Goal: Information Seeking & Learning: Learn about a topic

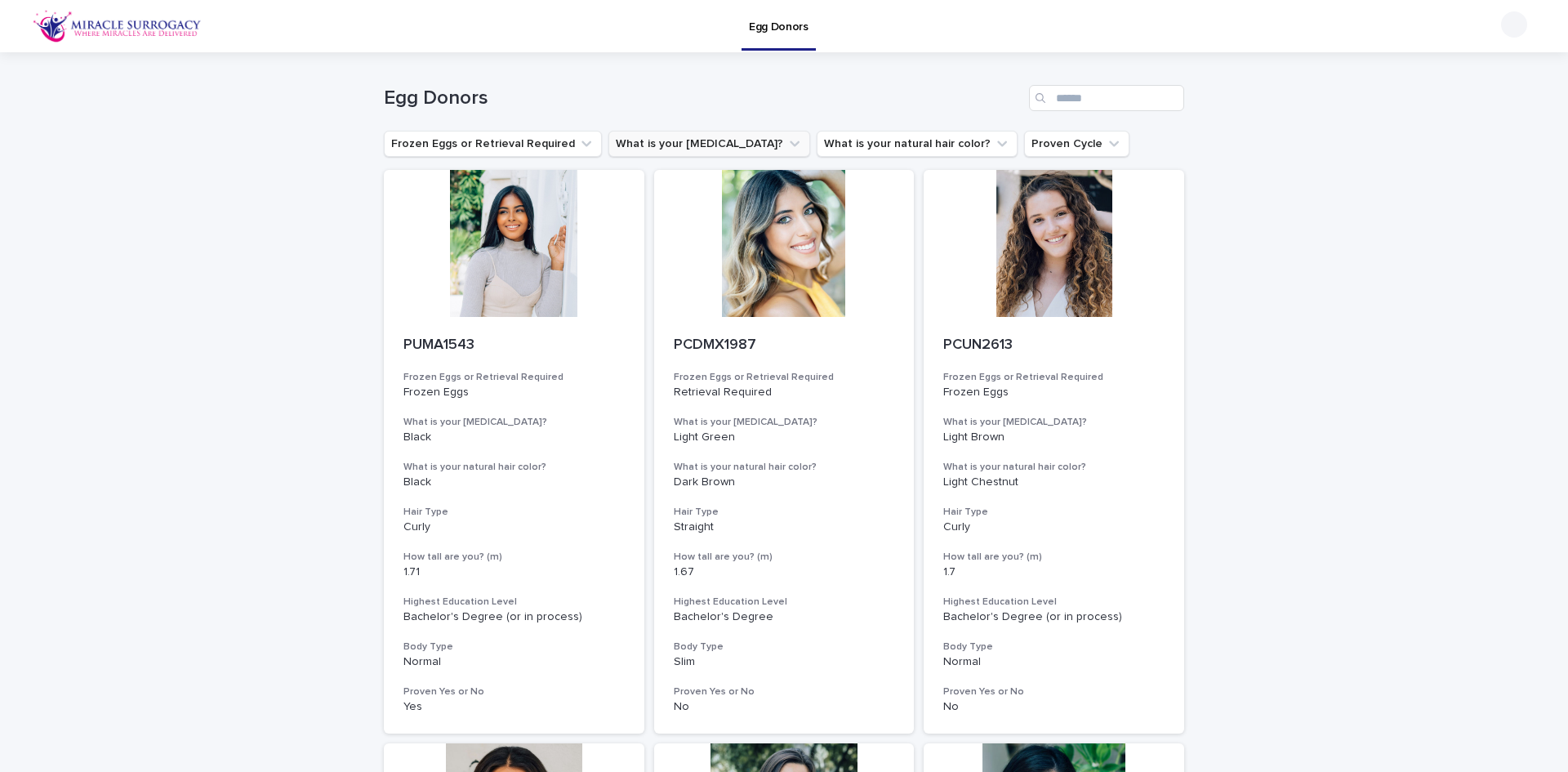
click at [790, 143] on icon "What is your eye color?" at bounding box center [795, 144] width 10 height 6
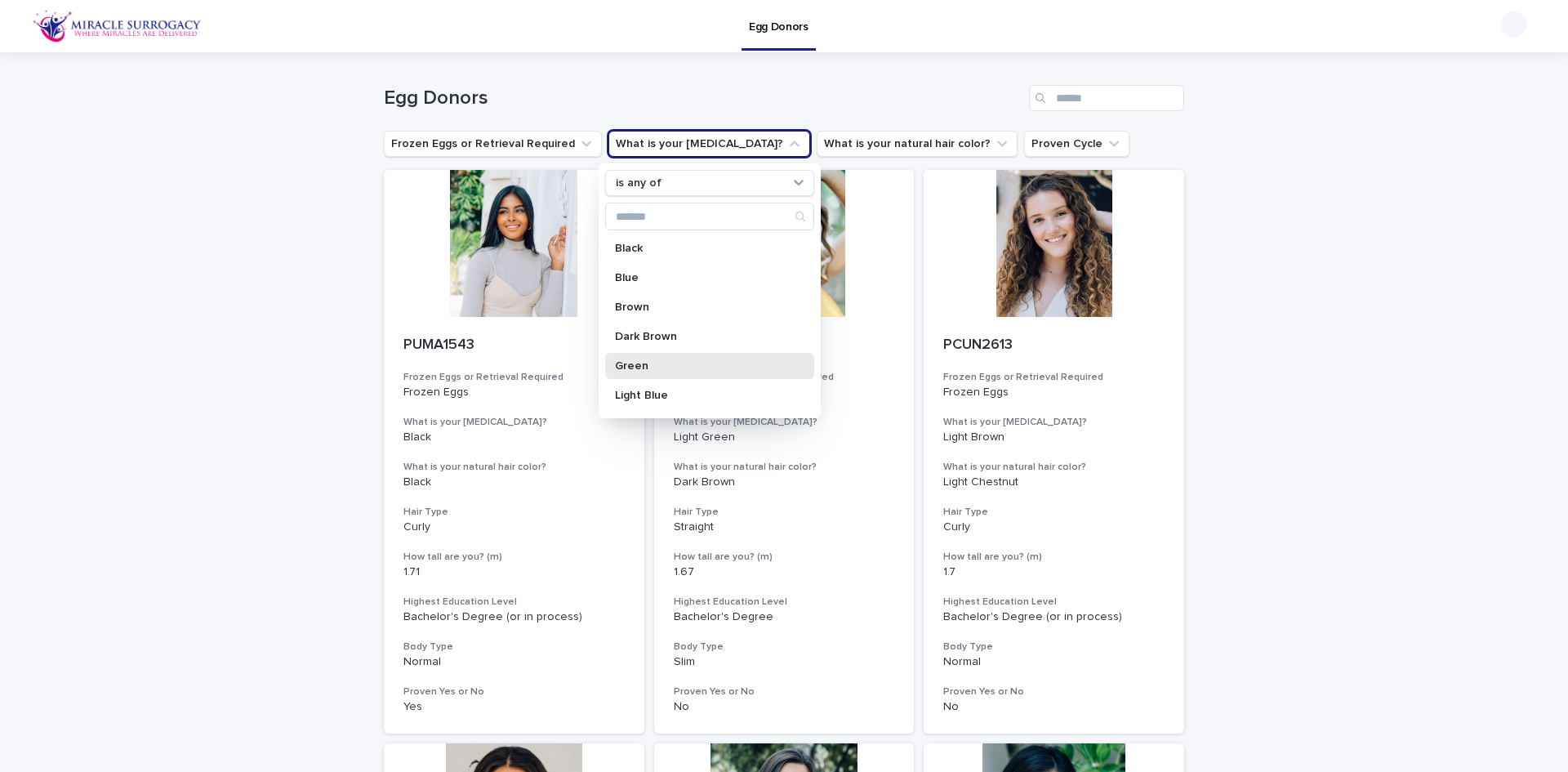
click at [655, 361] on p "Green" at bounding box center [701, 366] width 174 height 11
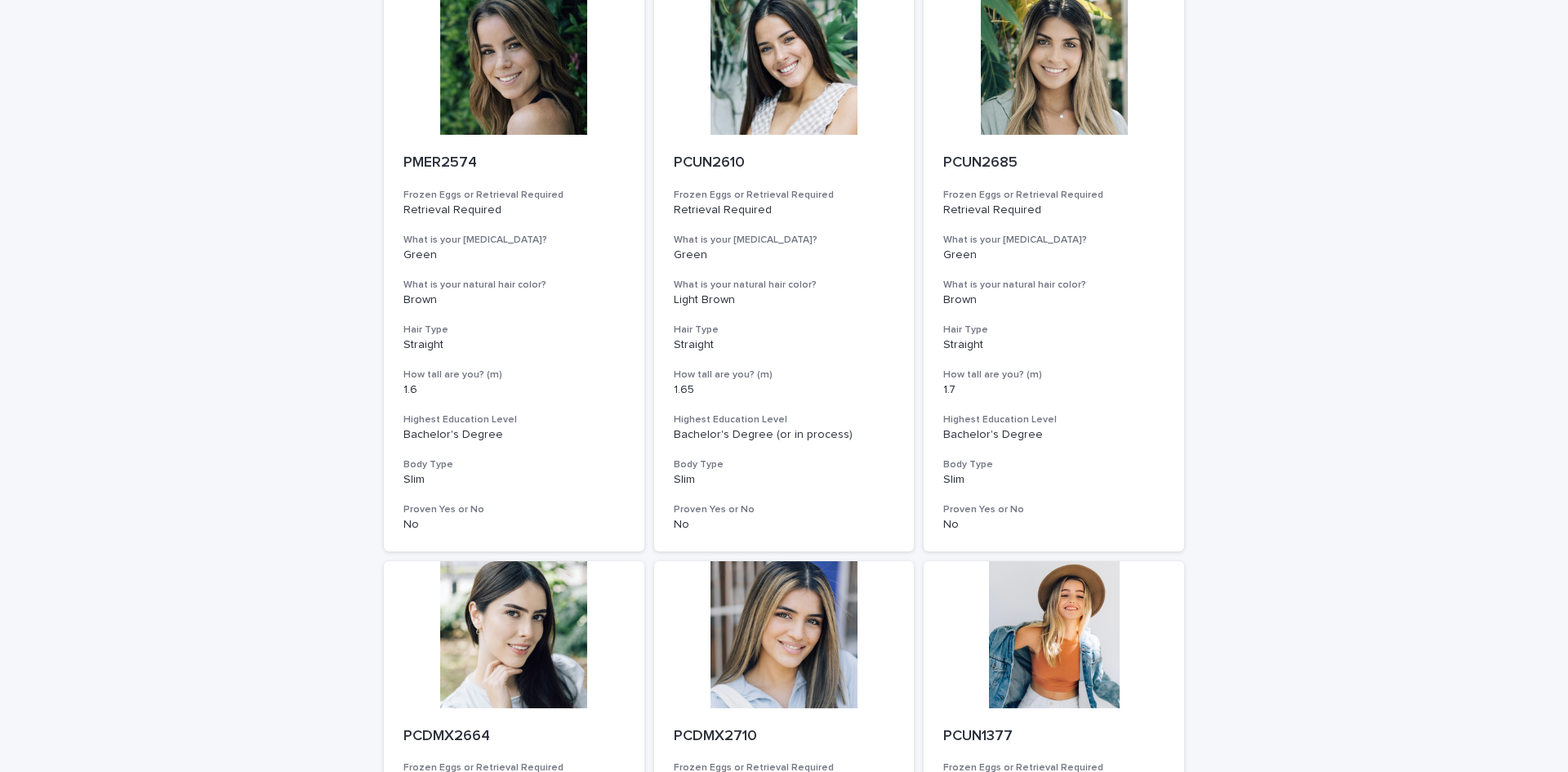
scroll to position [654, 0]
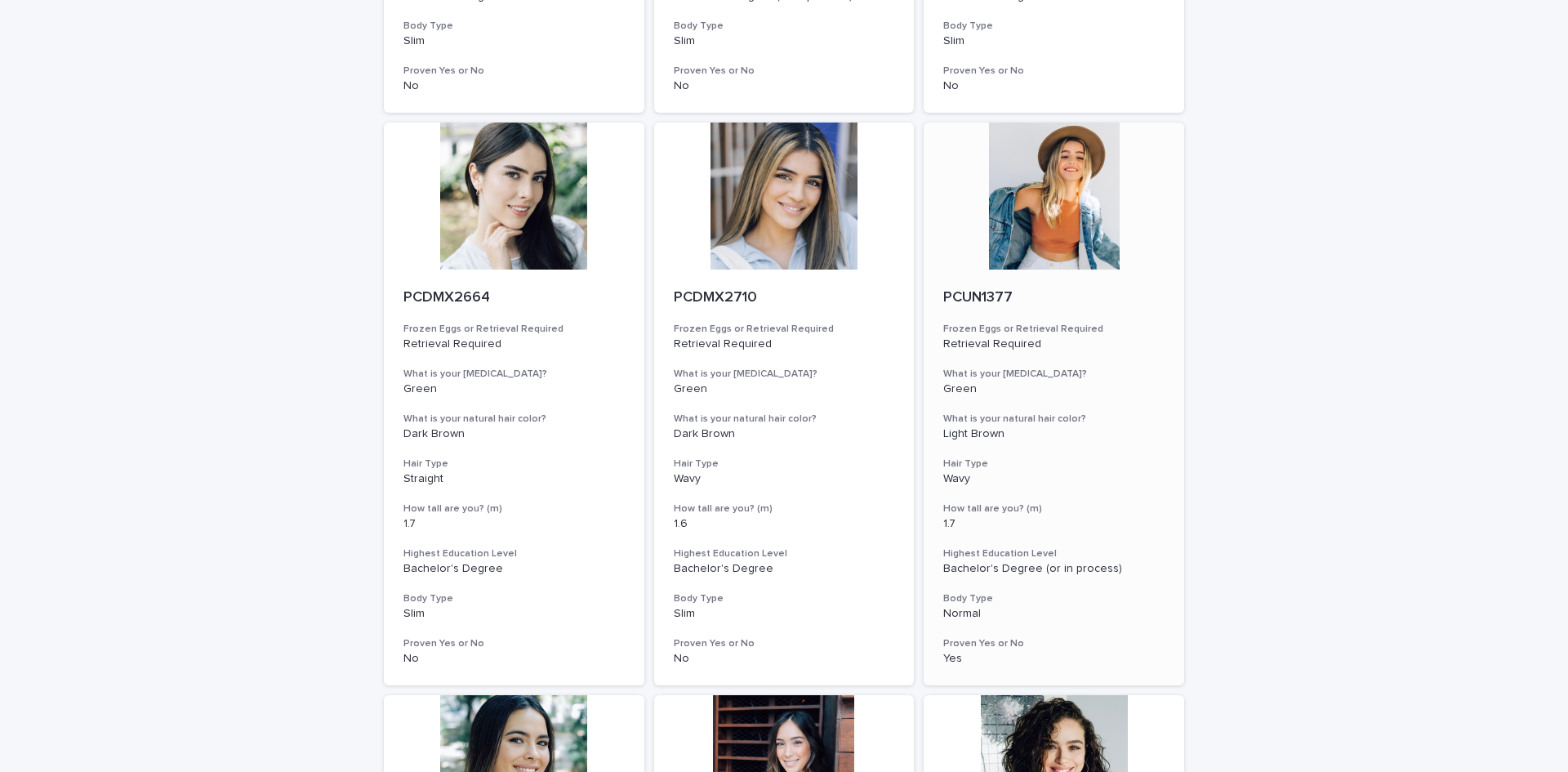
click at [1075, 206] on div at bounding box center [1054, 196] width 260 height 147
